Goal: Find contact information: Find contact information

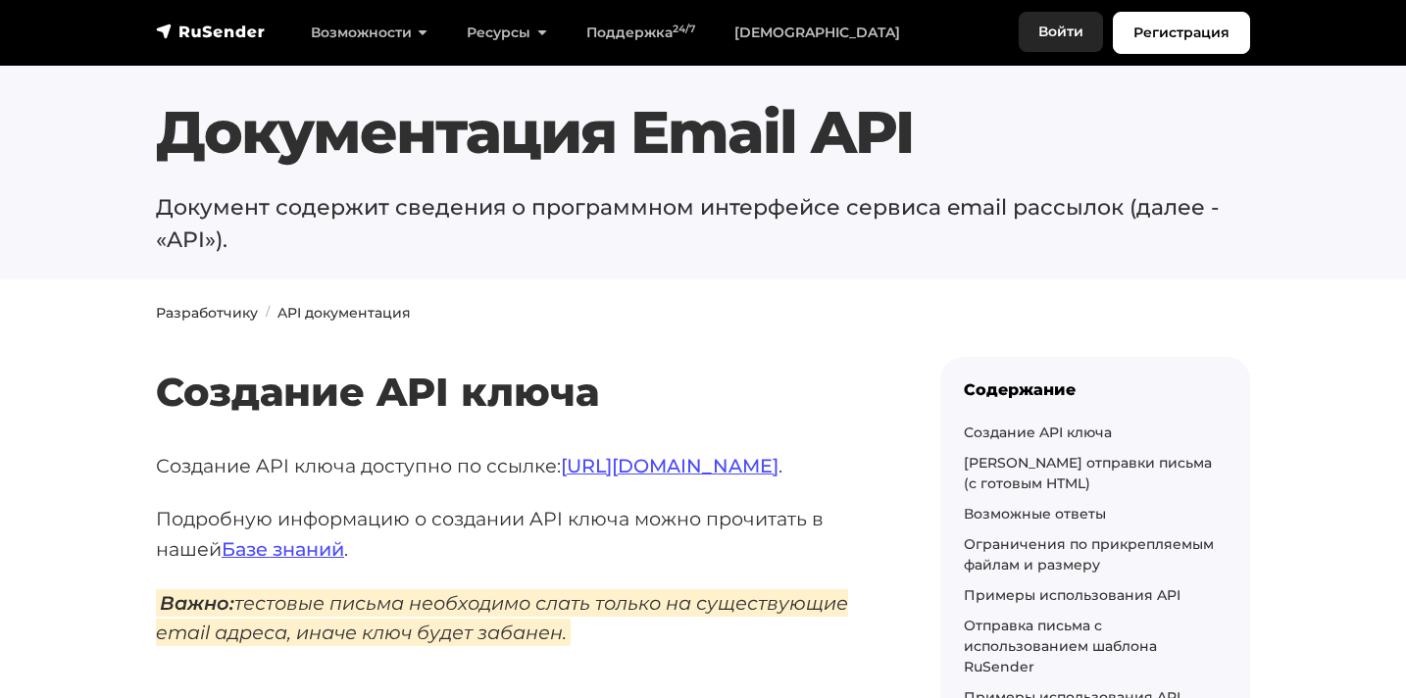
click at [1054, 30] on link "Войти" at bounding box center [1060, 32] width 84 height 40
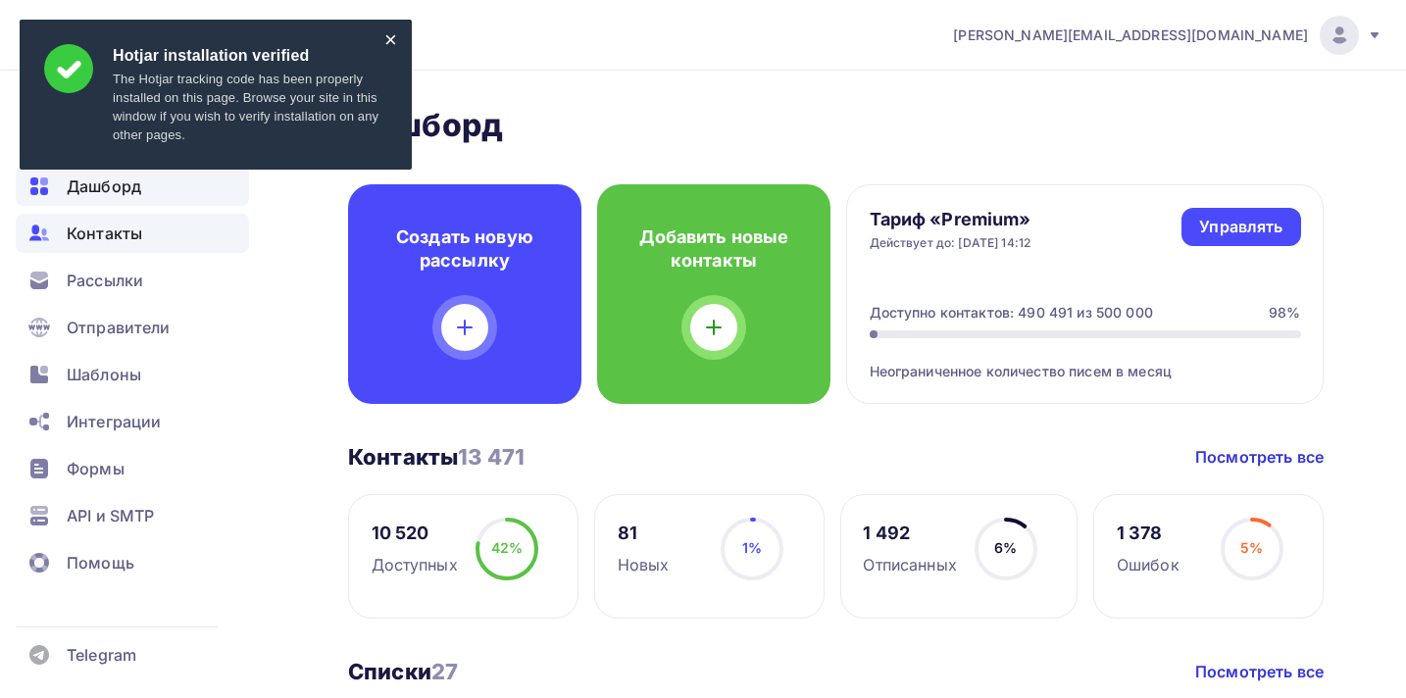
click at [112, 235] on span "Контакты" at bounding box center [104, 234] width 75 height 24
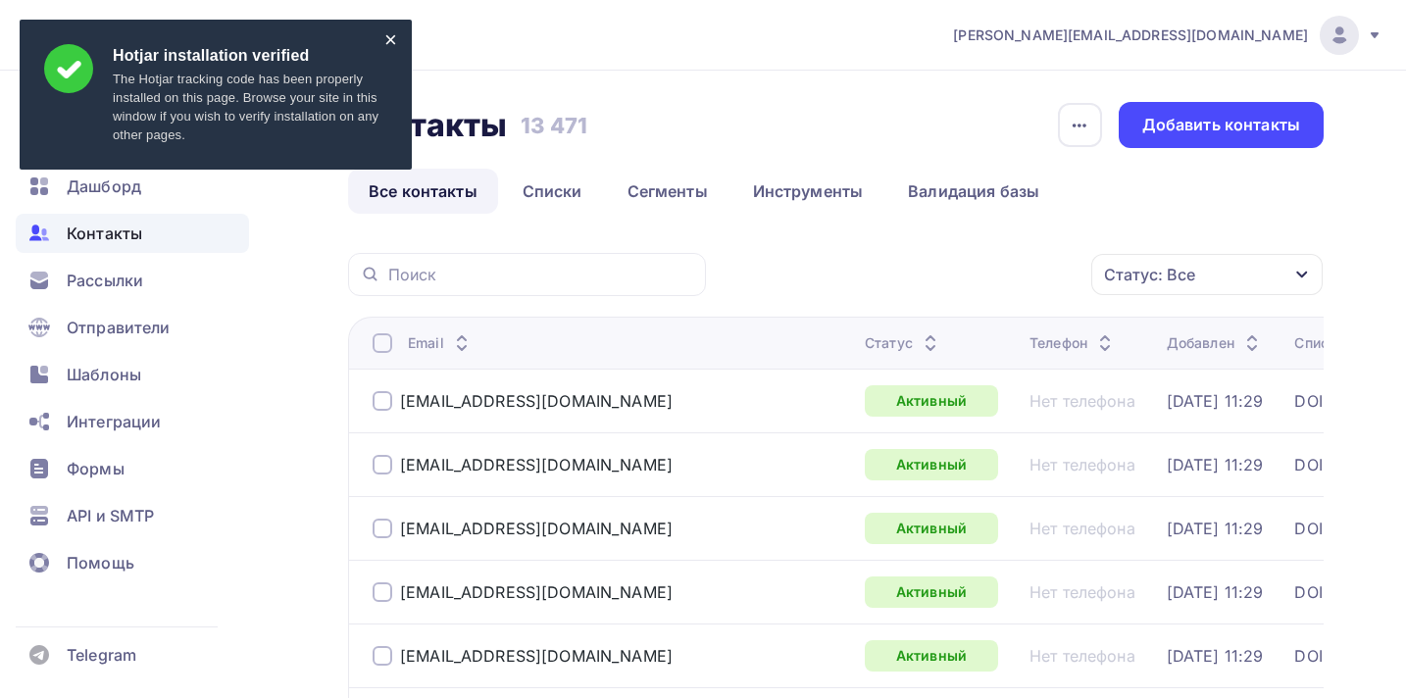
click at [389, 42] on div "×" at bounding box center [390, 39] width 13 height 11
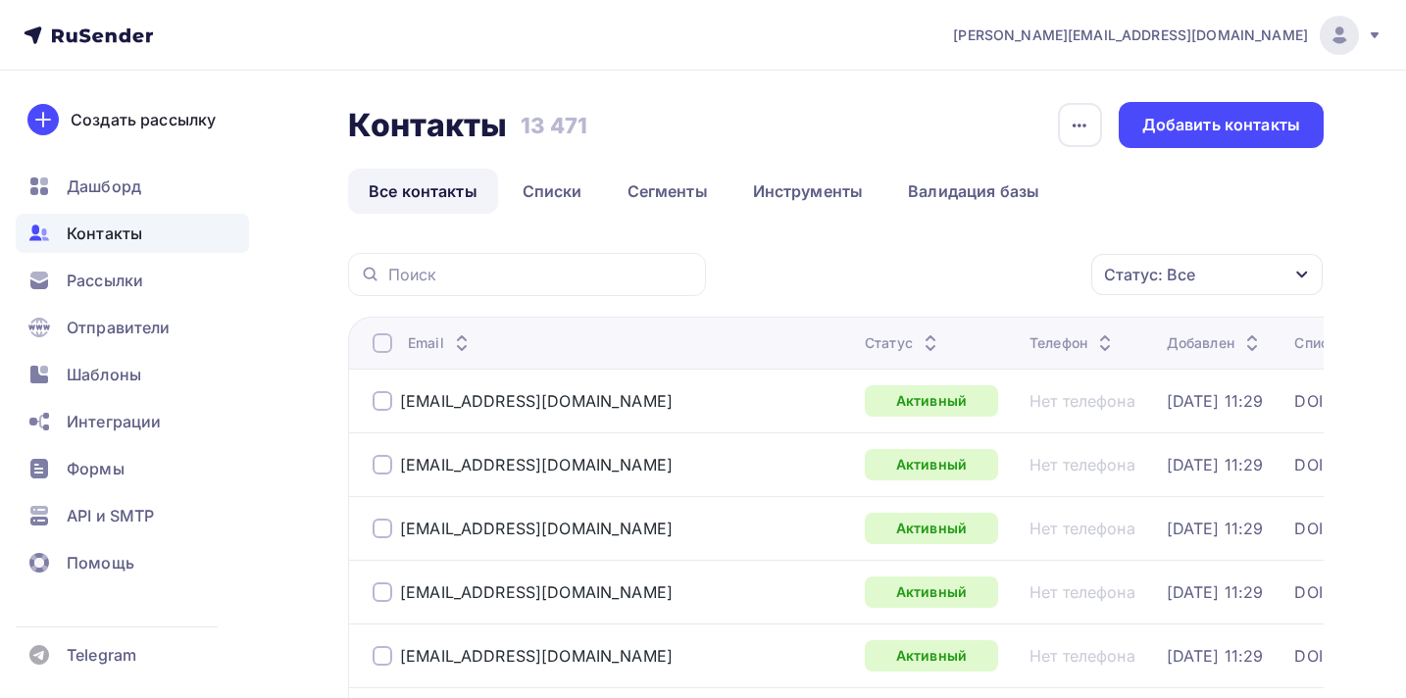
click at [1183, 271] on div "Статус: Все" at bounding box center [1149, 275] width 91 height 24
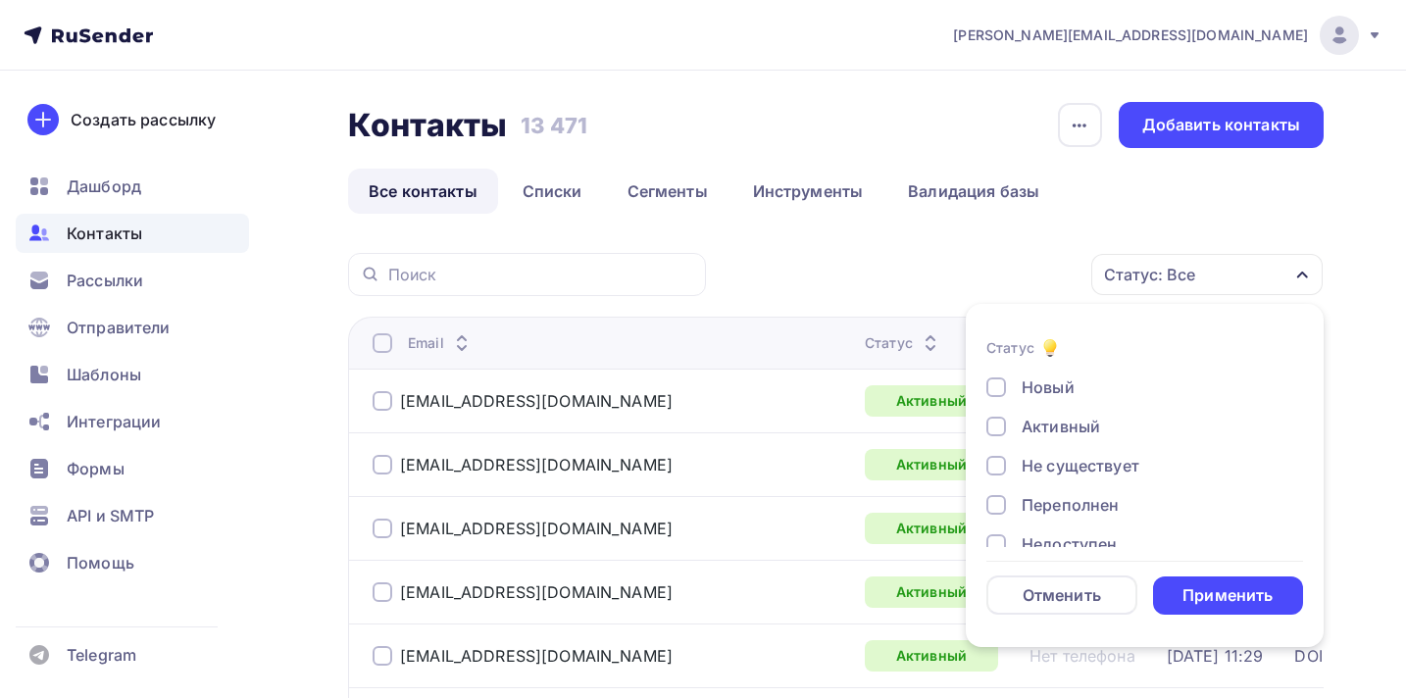
click at [996, 430] on div at bounding box center [996, 427] width 20 height 20
click at [998, 463] on div at bounding box center [996, 466] width 20 height 20
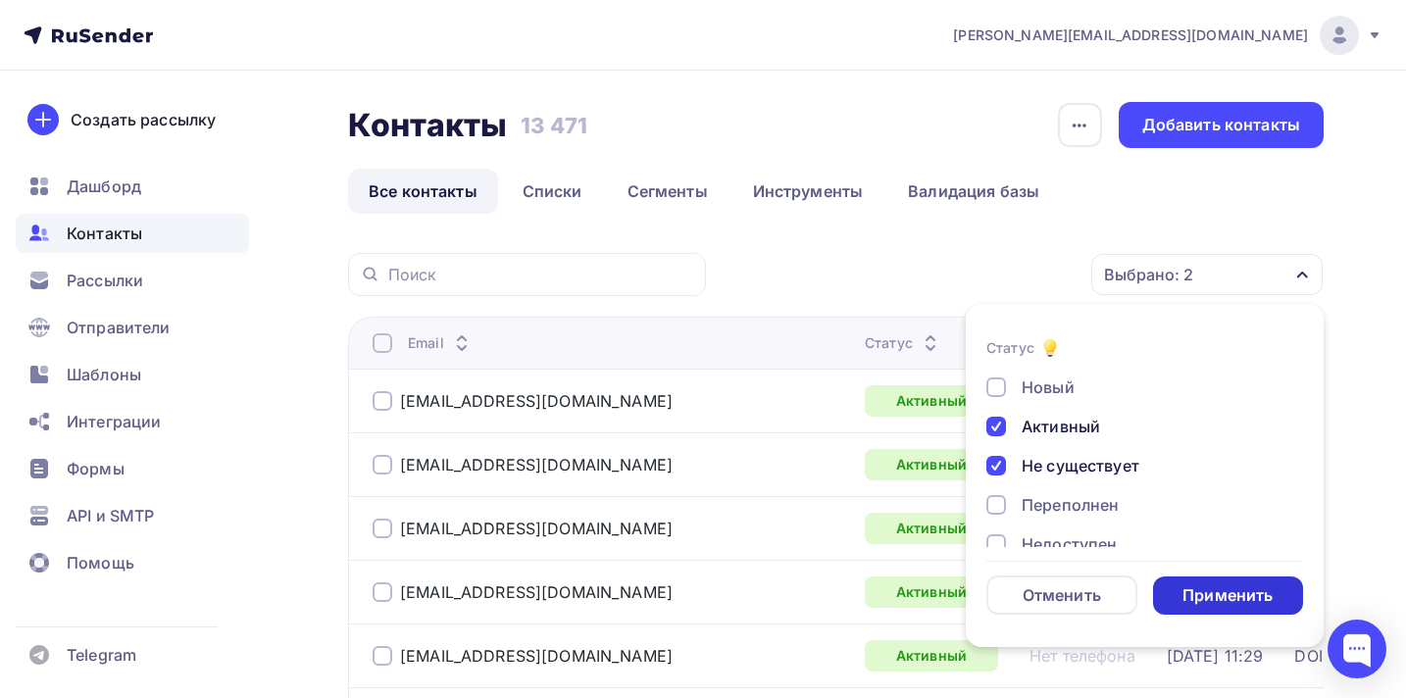
click at [1237, 594] on div "Применить" at bounding box center [1227, 595] width 90 height 23
